Goal: Task Accomplishment & Management: Manage account settings

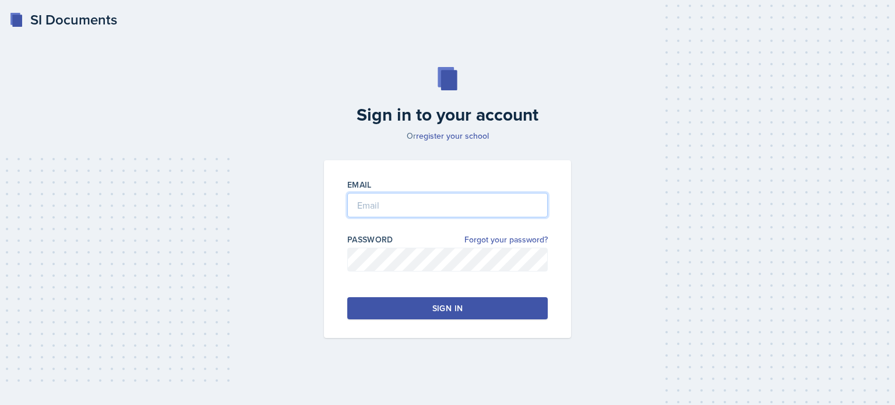
click at [433, 202] on input "email" at bounding box center [447, 205] width 200 height 24
type input "[EMAIL_ADDRESS][DOMAIN_NAME]"
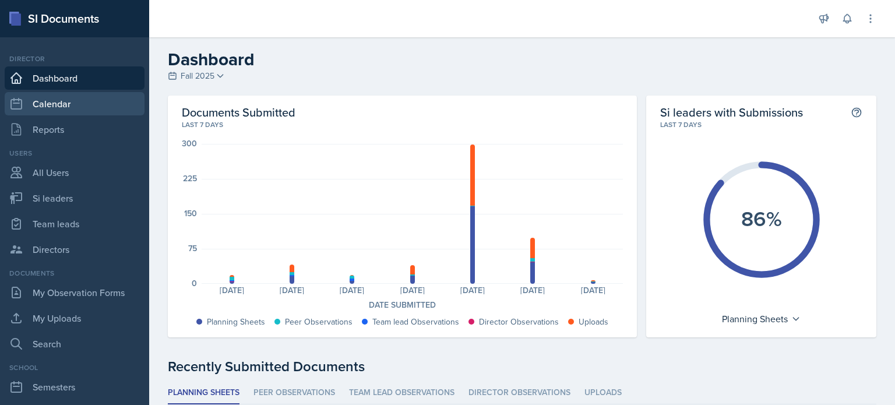
click at [56, 106] on link "Calendar" at bounding box center [75, 103] width 140 height 23
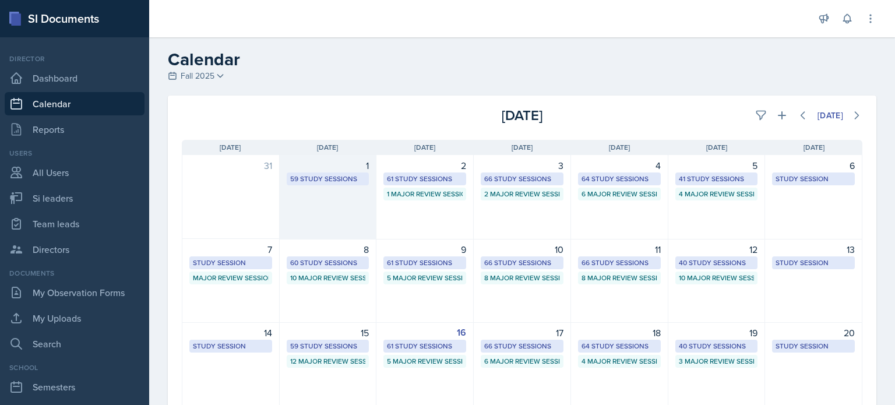
click at [324, 212] on div "1 59 Study Sessions" at bounding box center [328, 197] width 97 height 85
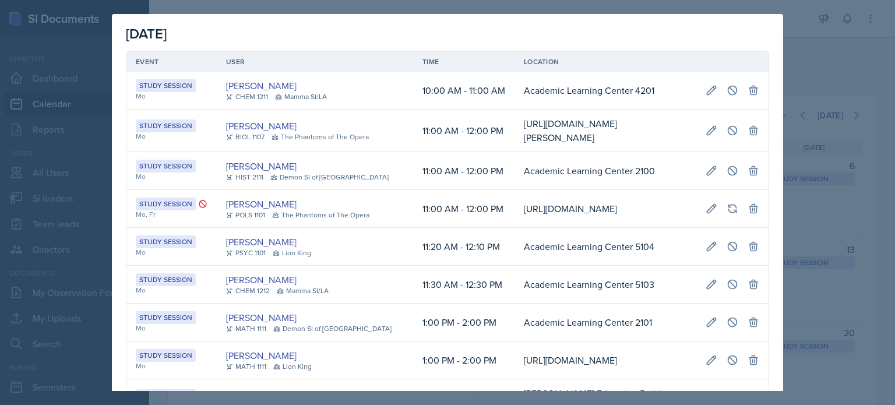
click at [315, 190] on td "[PERSON_NAME] HIST 2111 Demon SI of [GEOGRAPHIC_DATA]" at bounding box center [315, 171] width 196 height 38
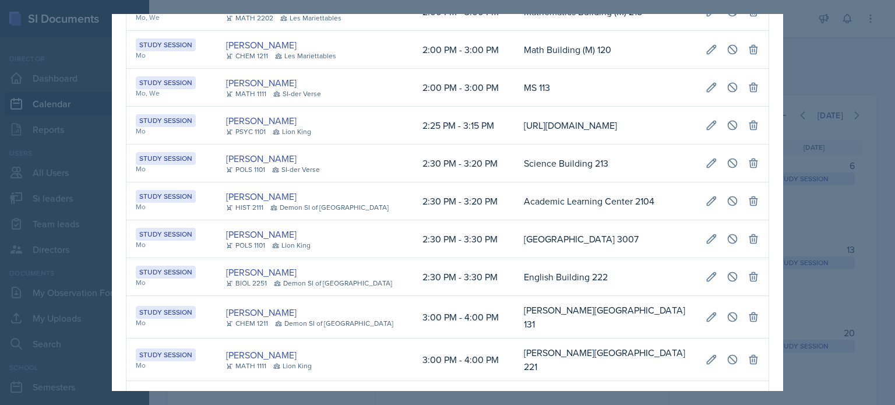
scroll to position [0, 638]
click at [706, 205] on icon at bounding box center [712, 201] width 12 height 12
select select "2"
select select "30"
select select "PM"
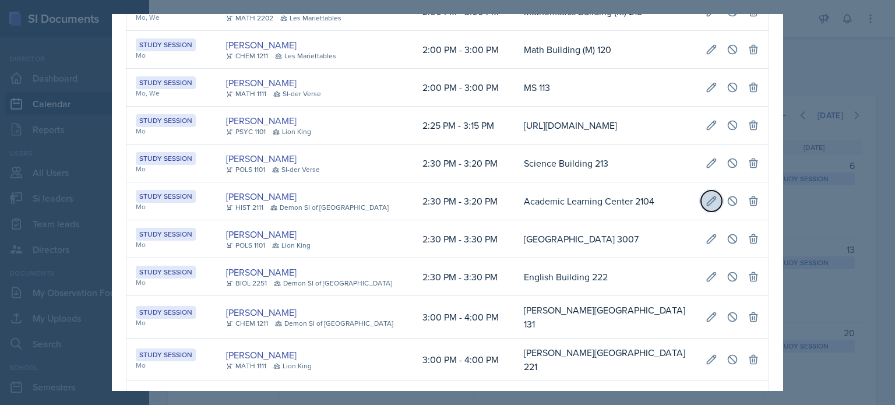
select select "3"
select select "20"
select select "PM"
type input "Academic Learning Center 2104"
select select "d66089cd-5ee7-4f89-a345-f1bdd1643066"
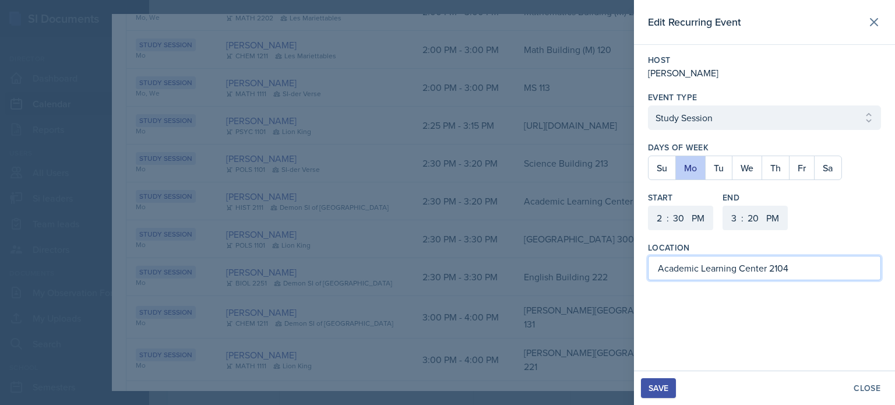
drag, startPoint x: 795, startPoint y: 266, endPoint x: 647, endPoint y: 268, distance: 147.5
click at [647, 268] on div "Host [PERSON_NAME] Event Type Select Event Type Study Session Major Review Sess…" at bounding box center [764, 167] width 261 height 245
click at [655, 388] on div "Save" at bounding box center [659, 387] width 20 height 9
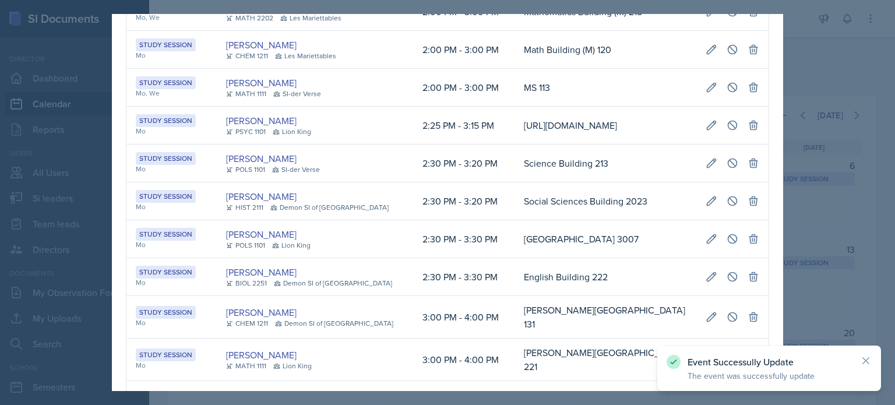
click at [859, 84] on div at bounding box center [447, 202] width 895 height 405
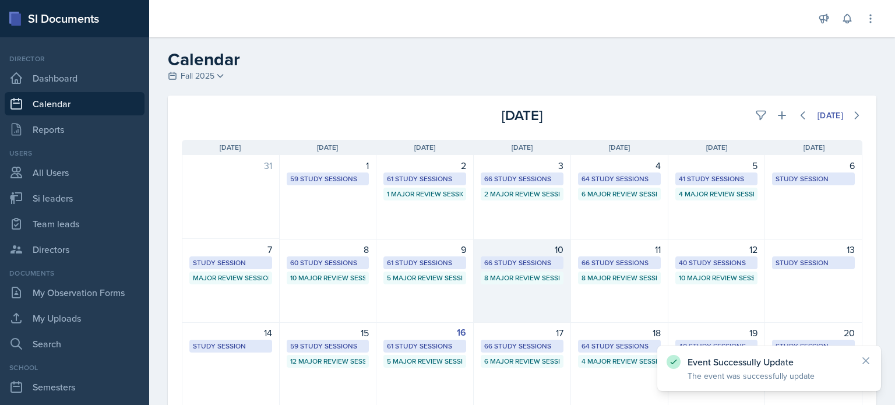
click at [534, 304] on div "10 66 Study Sessions 8 Major Review Sessions" at bounding box center [522, 281] width 97 height 84
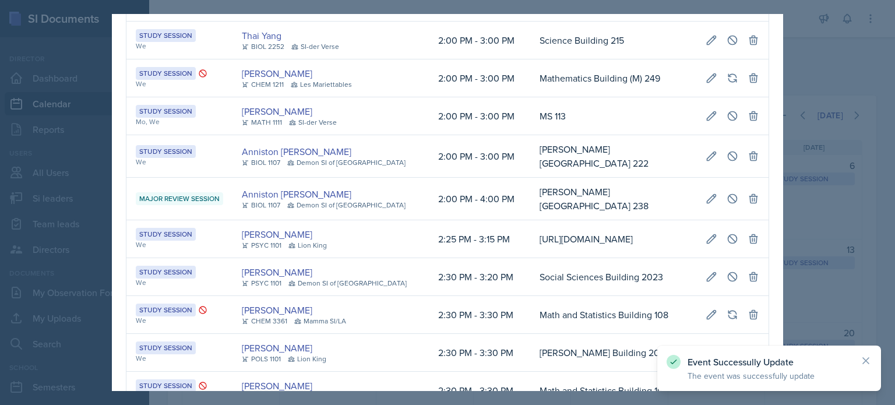
drag, startPoint x: 866, startPoint y: 69, endPoint x: 861, endPoint y: 82, distance: 13.9
click at [864, 69] on div at bounding box center [447, 202] width 895 height 405
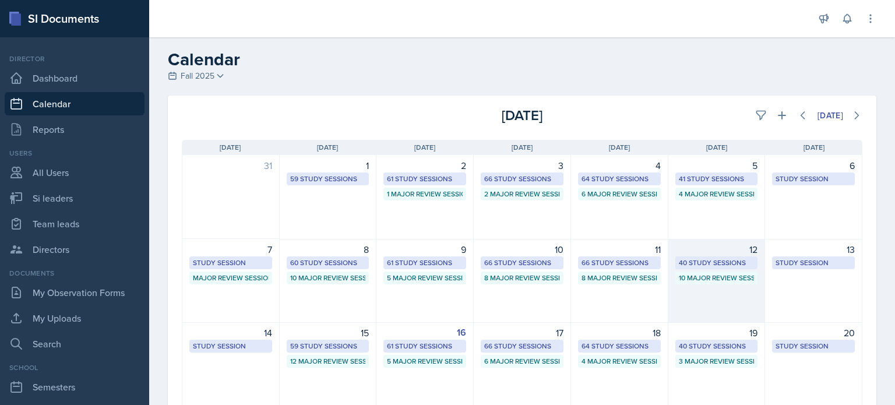
click at [714, 295] on div "12 40 Study Sessions 10 Major Review Sessions" at bounding box center [716, 281] width 97 height 84
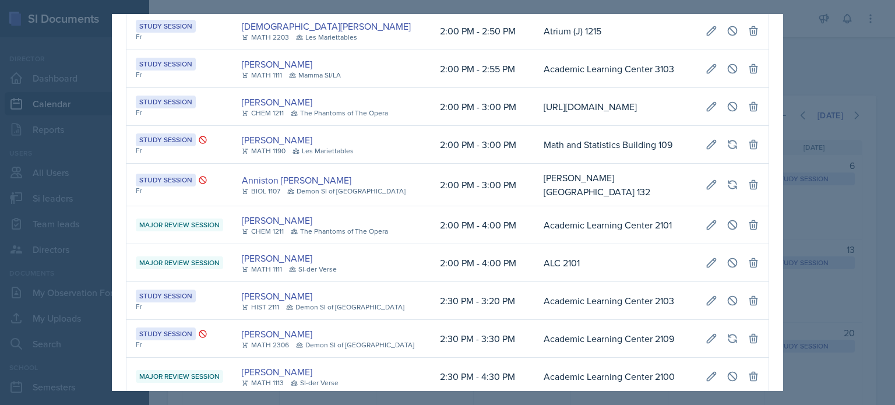
click at [545, 164] on td "Math and Statistics Building 109" at bounding box center [615, 145] width 162 height 38
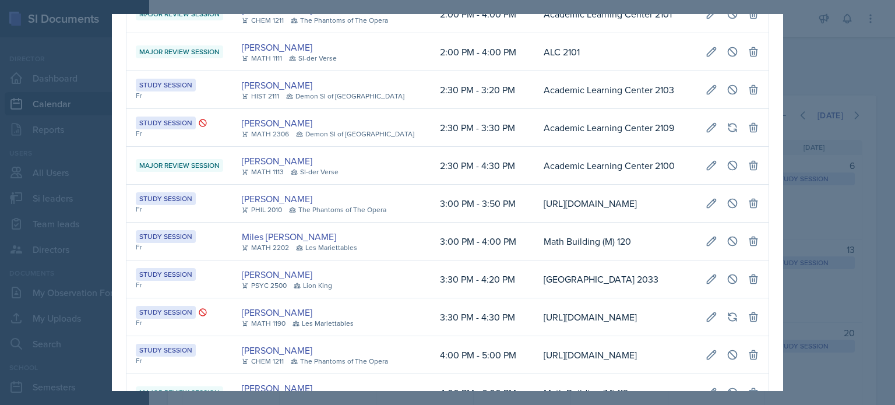
scroll to position [0, 266]
click at [707, 94] on icon at bounding box center [711, 89] width 9 height 9
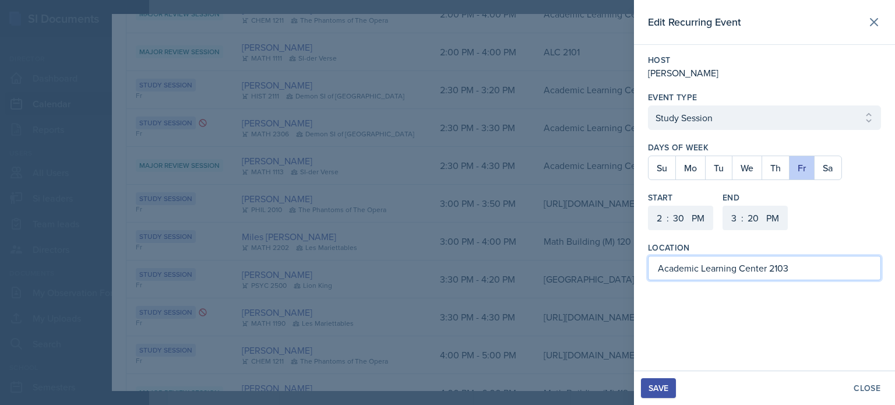
drag, startPoint x: 811, startPoint y: 271, endPoint x: 522, endPoint y: 256, distance: 289.5
click at [522, 256] on div "Edit Recurring Event Host [PERSON_NAME] Event Type Select Event Type Study Sess…" at bounding box center [447, 202] width 895 height 405
type input "Social Sciences Building 2023"
click at [664, 385] on div "Save" at bounding box center [659, 387] width 20 height 9
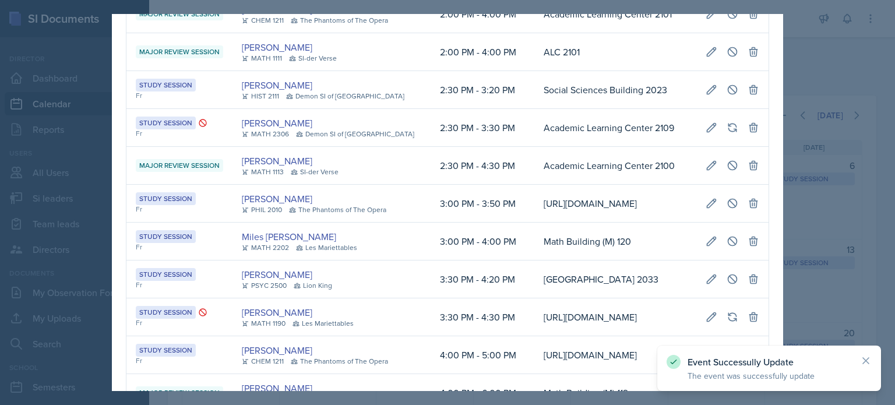
click at [842, 79] on div at bounding box center [447, 202] width 895 height 405
